Goal: Information Seeking & Learning: Learn about a topic

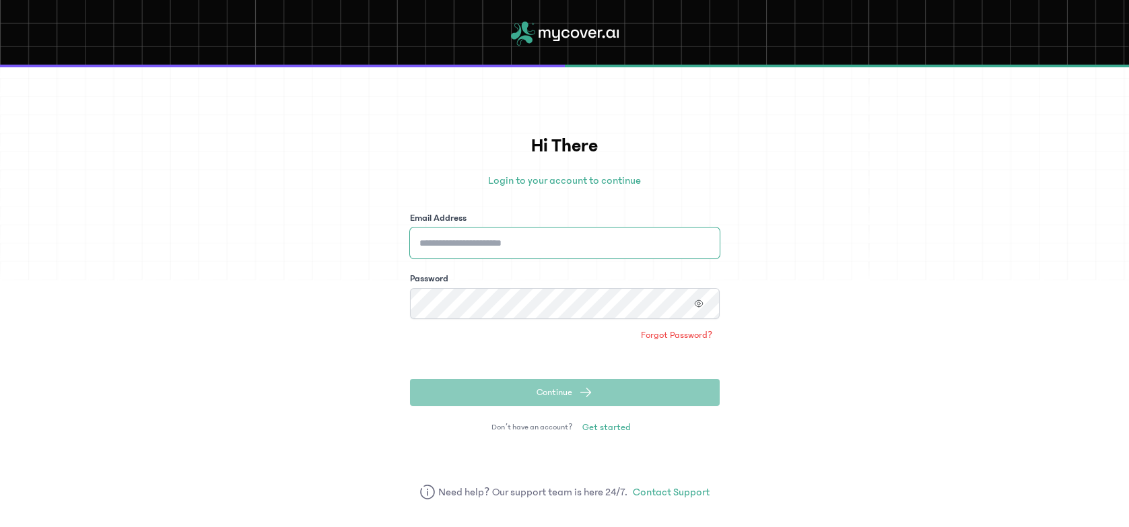
type input "**********"
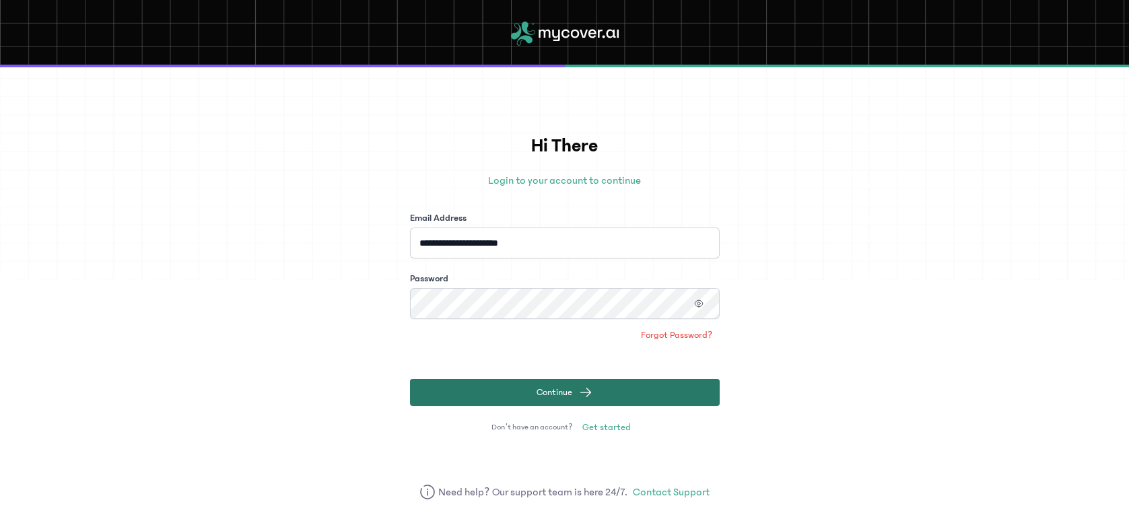
click at [666, 387] on button "Continue" at bounding box center [565, 392] width 310 height 27
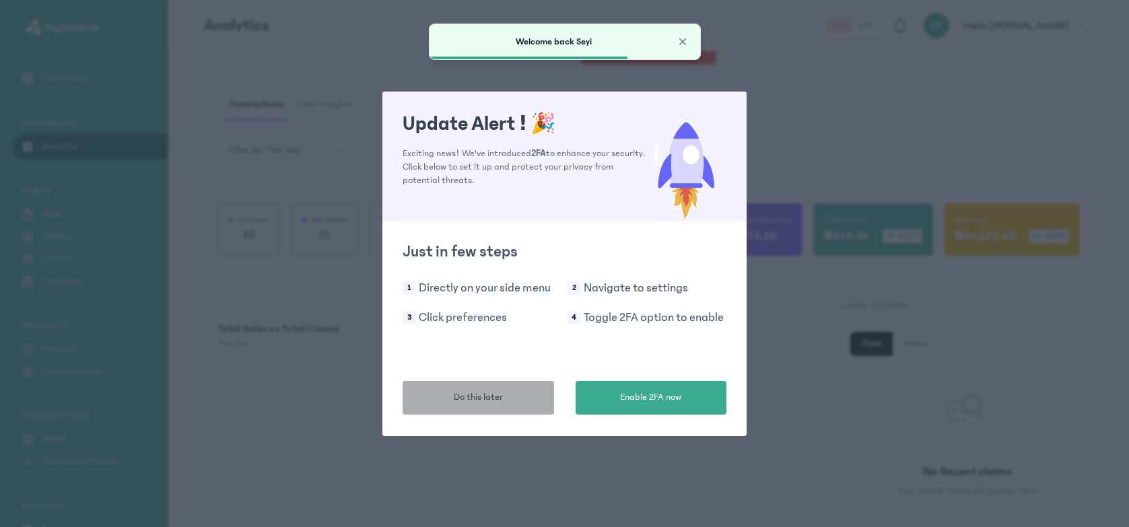
click at [506, 397] on button "Do this later" at bounding box center [478, 398] width 151 height 34
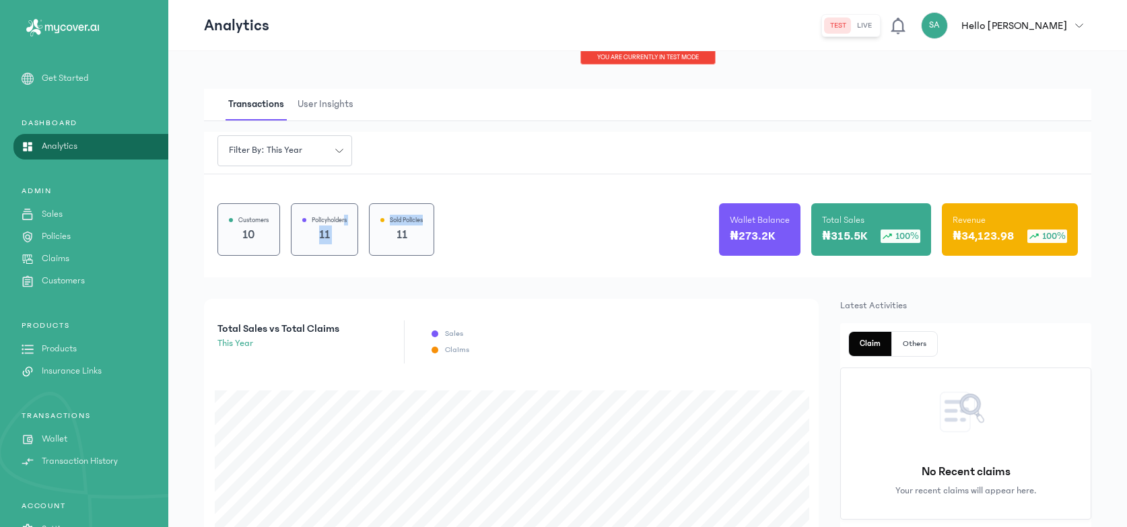
drag, startPoint x: 427, startPoint y: 222, endPoint x: 341, endPoint y: 219, distance: 86.9
click at [344, 220] on div "Customers 10 Policyholders 11 Sold Policies 11" at bounding box center [325, 229] width 217 height 53
click at [433, 201] on div "Customers 10 Policyholders 11 Sold Policies 11 Wallet Balance ₦273.2K Total Sal…" at bounding box center [647, 226] width 887 height 104
click at [65, 349] on p "Products" at bounding box center [59, 349] width 35 height 14
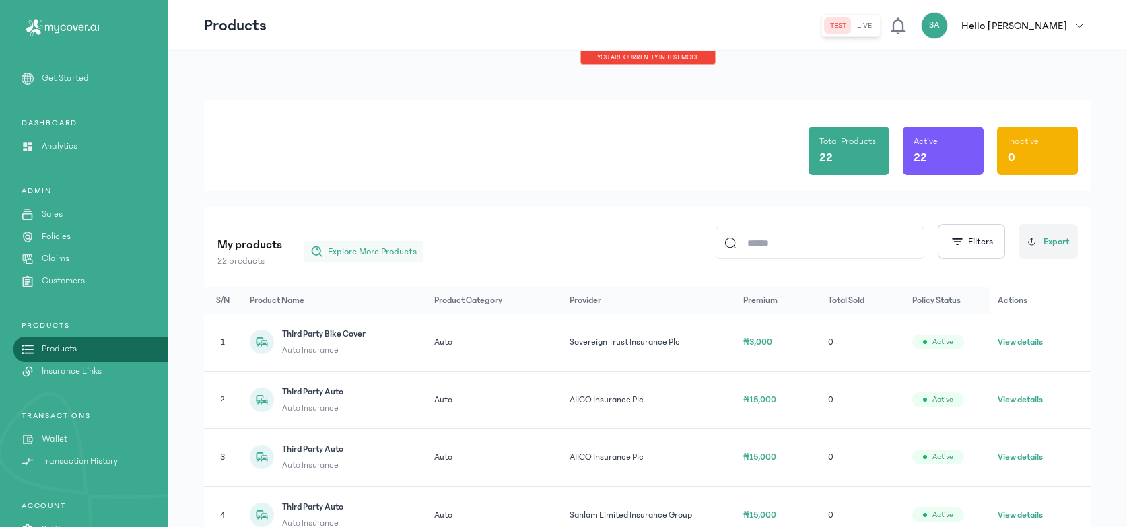
click at [364, 248] on span "Explore More Products" at bounding box center [372, 251] width 89 height 13
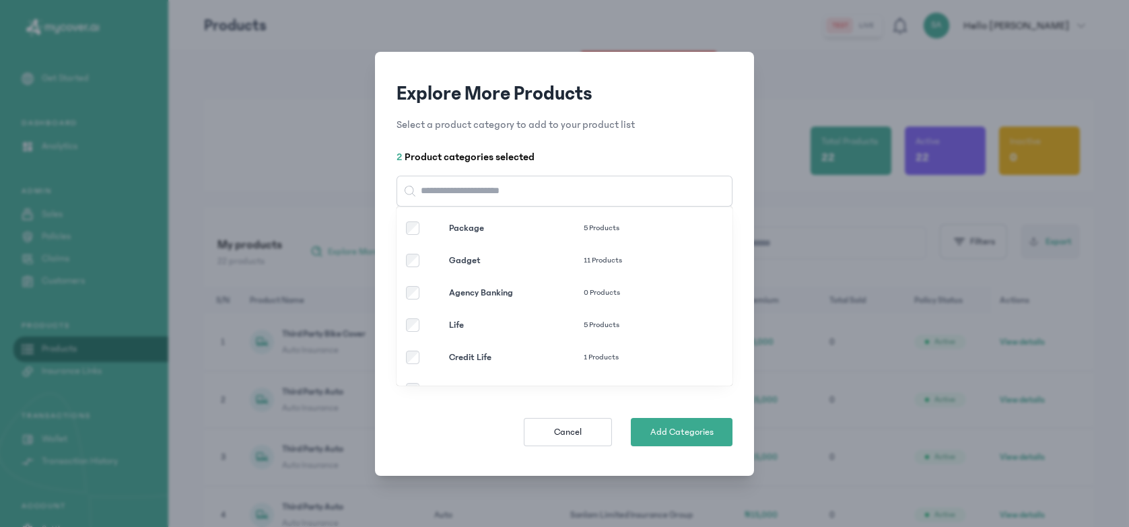
click at [452, 322] on p "Life" at bounding box center [516, 324] width 135 height 13
click at [654, 429] on span "Add Categories" at bounding box center [681, 431] width 63 height 13
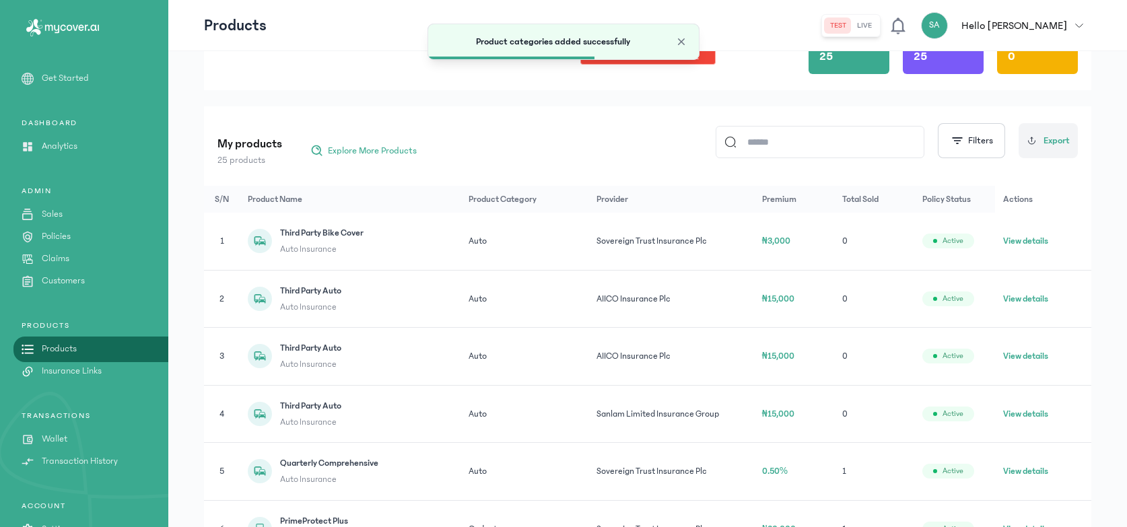
scroll to position [357, 0]
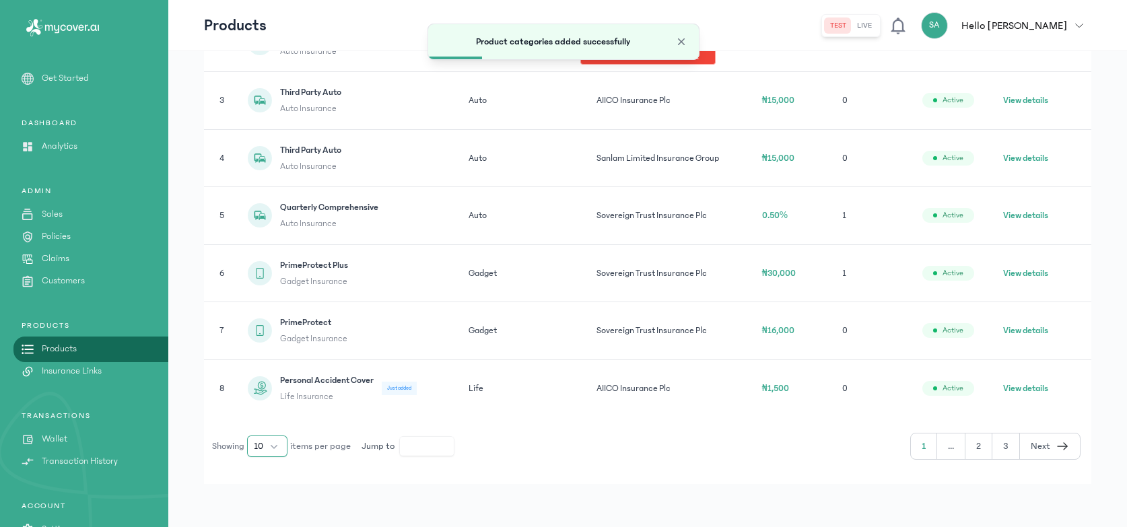
click at [267, 450] on button "10" at bounding box center [267, 447] width 40 height 22
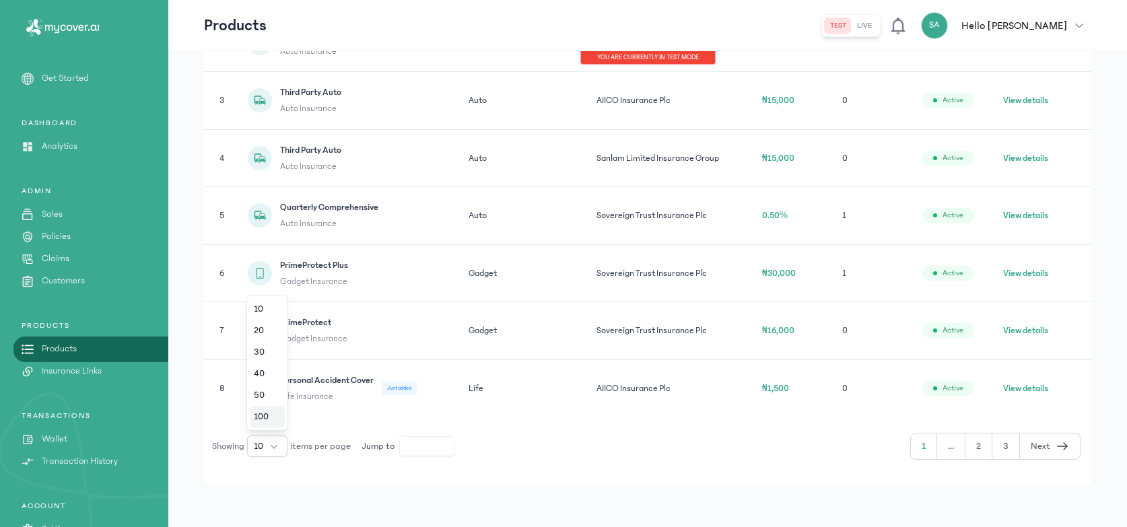
click at [268, 422] on span "100" at bounding box center [261, 416] width 15 height 13
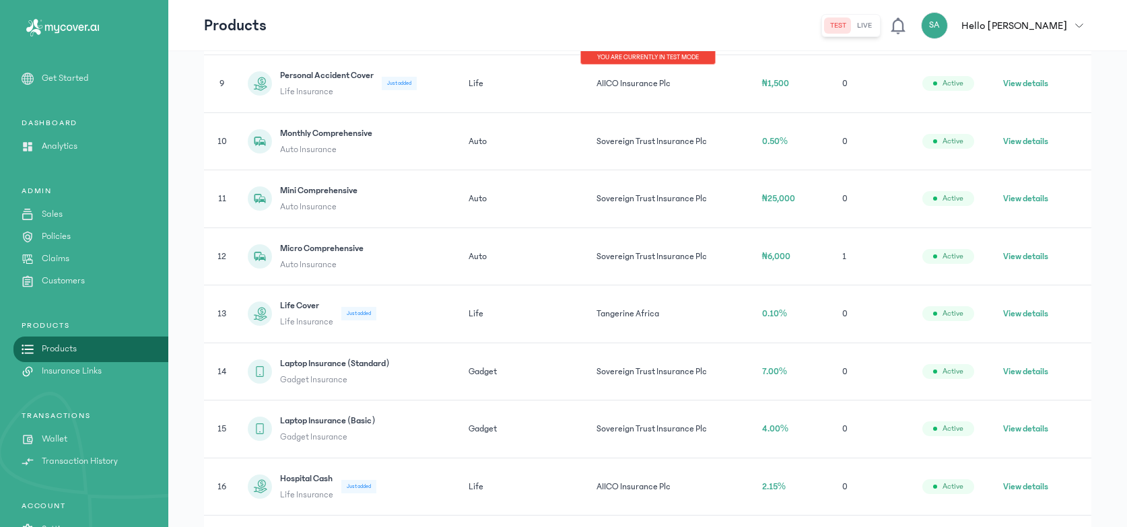
scroll to position [748, 0]
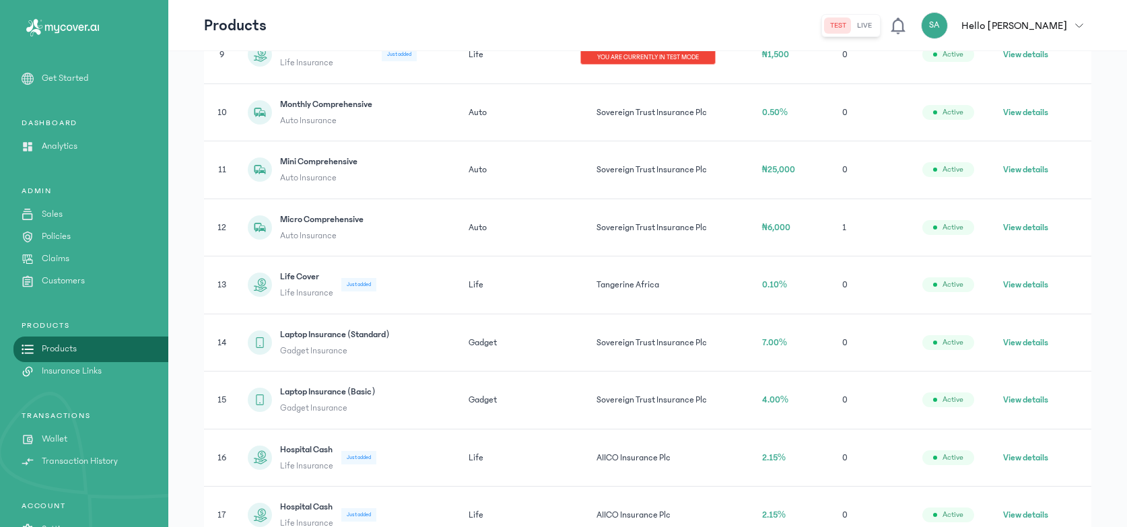
click at [1033, 284] on button "View details" at bounding box center [1025, 284] width 45 height 13
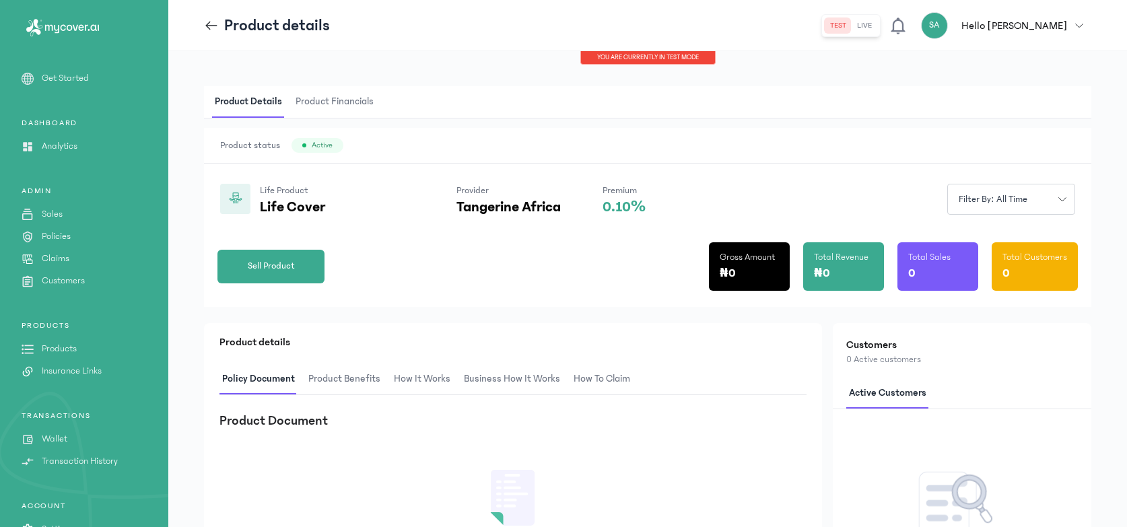
click at [762, 179] on div "Life Product Life Cover Provider Tangerine Africa Premium 0.10% Filter by: all …" at bounding box center [647, 190] width 887 height 52
click at [475, 256] on div "Sell Product Gross Amount ₦0 Total Revenue ₦0 Total Sales 0 Total Customers 0" at bounding box center [647, 261] width 860 height 92
